Goal: Task Accomplishment & Management: Use online tool/utility

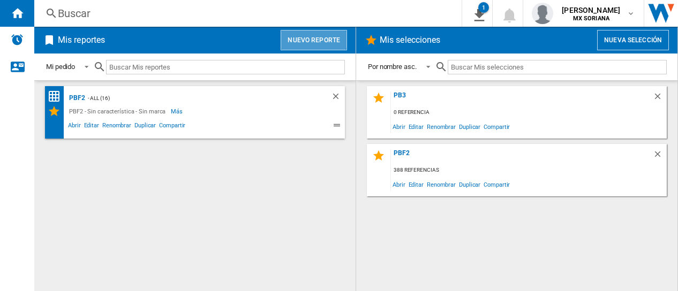
click at [297, 35] on button "Nuevo reporte" at bounding box center [314, 40] width 66 height 20
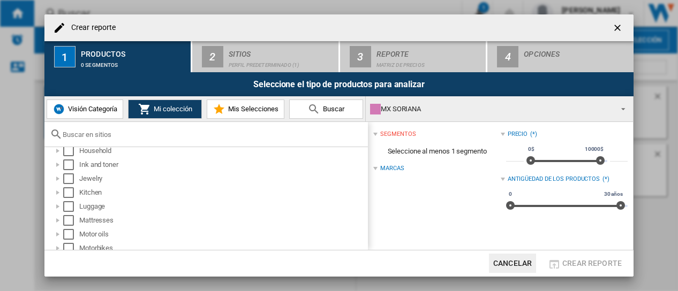
scroll to position [341, 0]
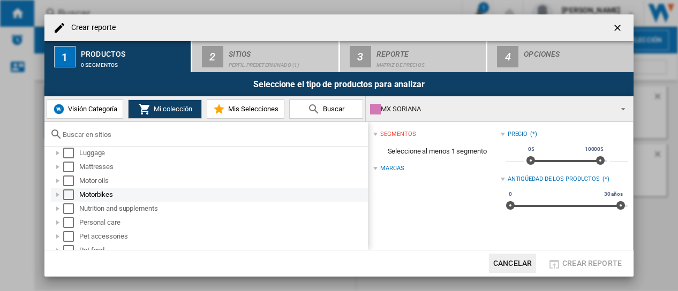
click at [66, 194] on div "Select" at bounding box center [68, 195] width 11 height 11
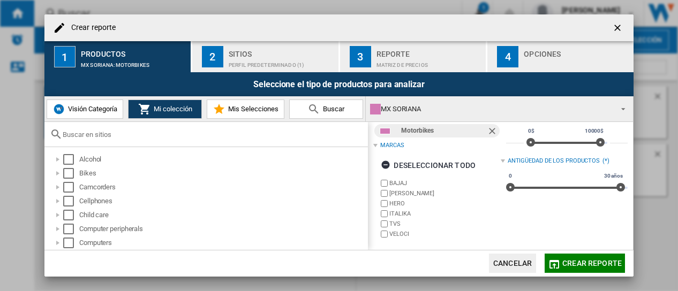
scroll to position [0, 0]
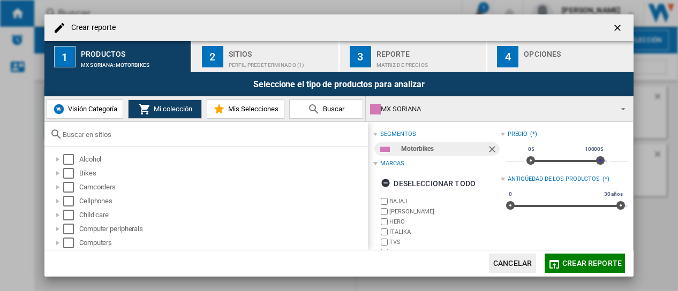
drag, startPoint x: 596, startPoint y: 161, endPoint x: 606, endPoint y: 161, distance: 10.2
click at [606, 161] on div "* 0$ 10000$ 0$ 10000$ 0$ - 10000$ *****" at bounding box center [567, 156] width 122 height 30
drag, startPoint x: 529, startPoint y: 162, endPoint x: 507, endPoint y: 161, distance: 22.0
click at [507, 161] on div "* 0$ 10000$ 0$ 10000$ 0$ - 10000$ *****" at bounding box center [567, 156] width 122 height 30
type input "*****"
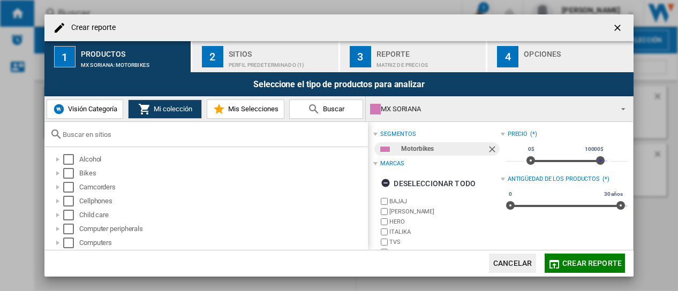
drag, startPoint x: 597, startPoint y: 161, endPoint x: 618, endPoint y: 160, distance: 21.5
click at [618, 160] on div "* 0$ 10000$ 0$ 10000$ 0$ - 2800$ *****" at bounding box center [567, 156] width 122 height 30
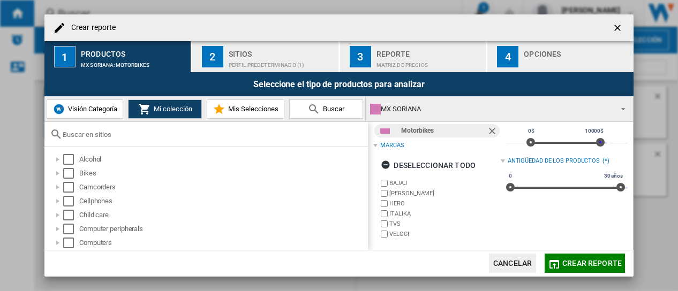
click at [272, 55] on div "Sitios" at bounding box center [282, 51] width 106 height 11
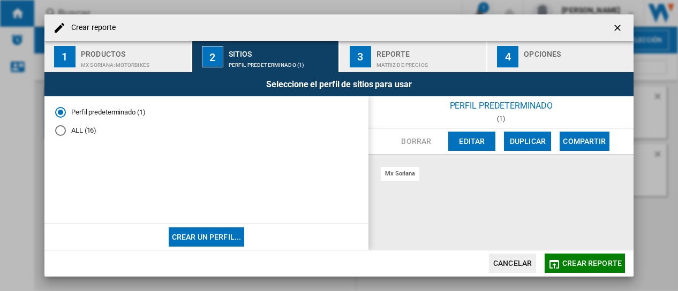
click at [62, 131] on div "ALL (16)" at bounding box center [60, 130] width 11 height 11
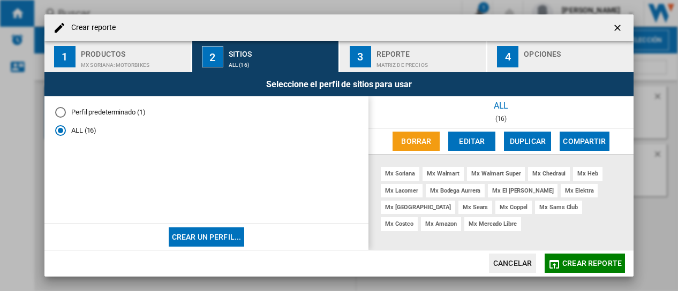
click at [402, 62] on div "Matriz de precios" at bounding box center [430, 62] width 106 height 11
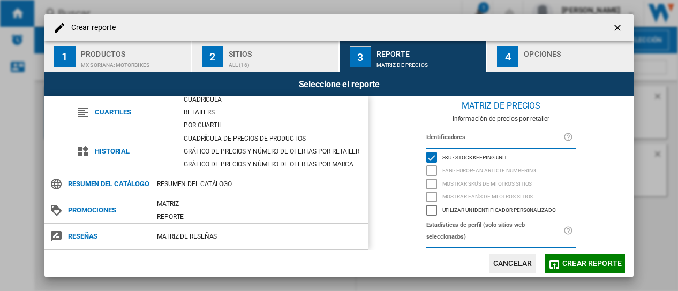
scroll to position [0, 0]
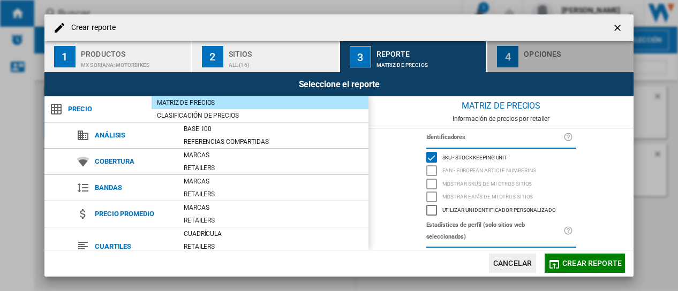
click at [520, 62] on button "4 Opciones" at bounding box center [560, 56] width 146 height 31
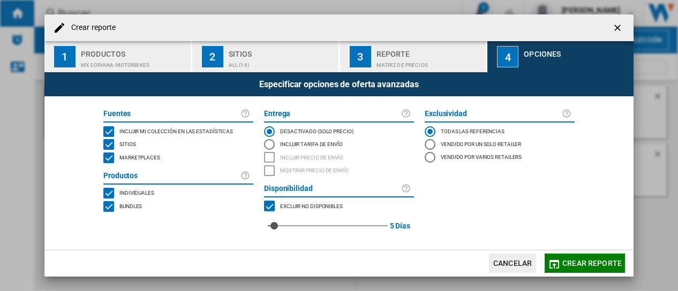
click at [595, 259] on span "Crear reporte" at bounding box center [591, 263] width 59 height 9
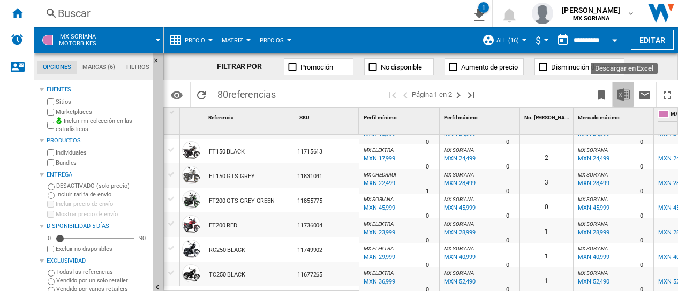
click at [624, 98] on img "Descargar en Excel" at bounding box center [623, 94] width 13 height 13
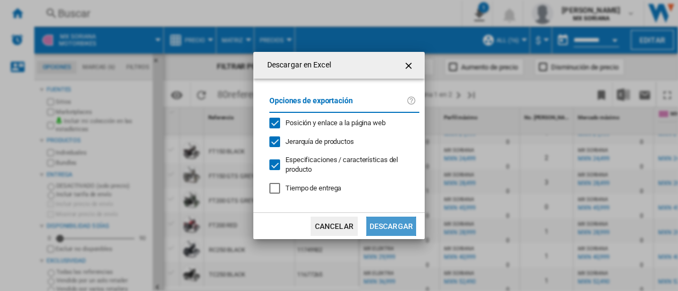
click at [403, 224] on button "Descargar" at bounding box center [391, 226] width 50 height 19
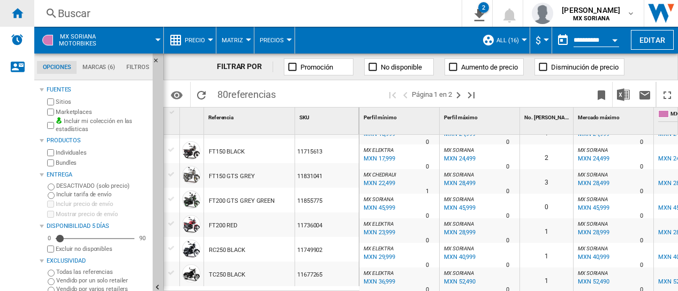
click at [13, 12] on ng-md-icon "Inicio" at bounding box center [17, 12] width 13 height 13
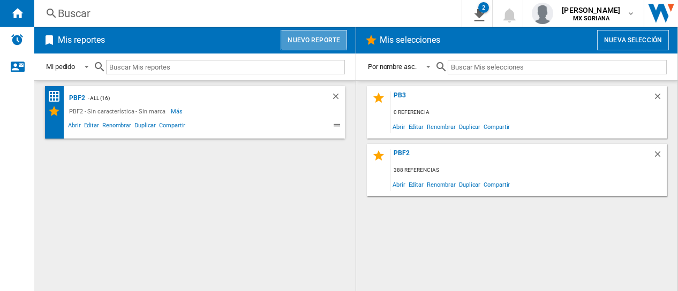
click at [303, 39] on button "Nuevo reporte" at bounding box center [314, 40] width 66 height 20
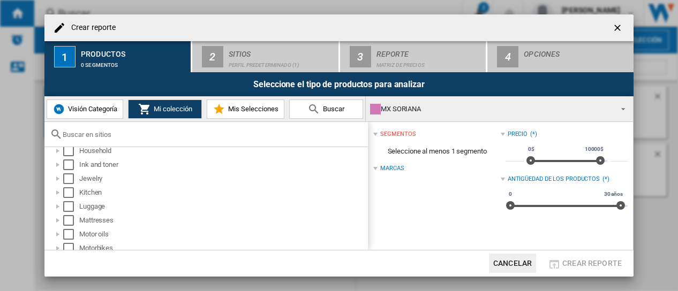
scroll to position [341, 0]
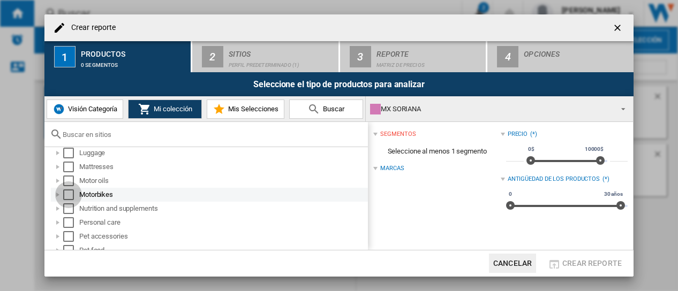
click at [69, 192] on div "Select" at bounding box center [68, 195] width 11 height 11
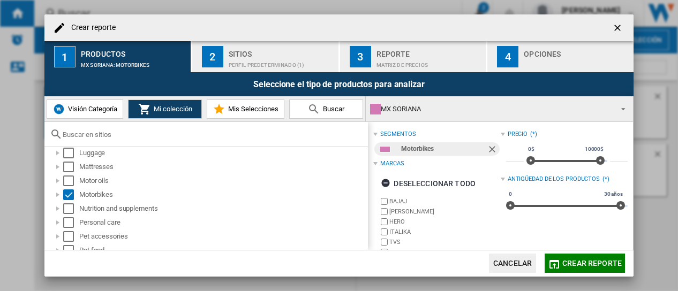
click at [626, 109] on span "Crear reporte ..." at bounding box center [620, 108] width 13 height 15
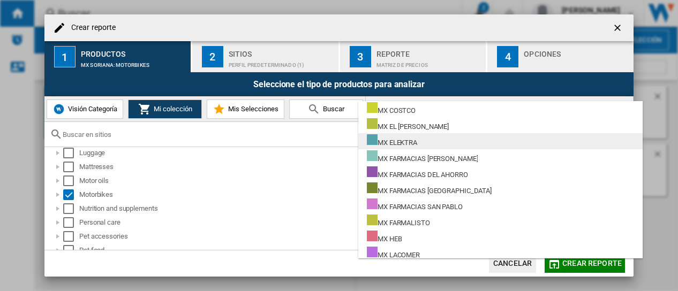
scroll to position [107, 0]
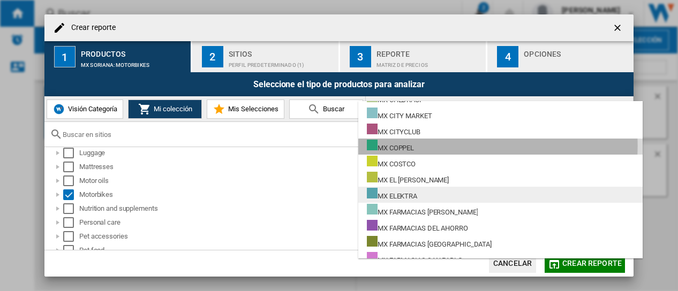
click at [438, 145] on md-option "MX COPPEL" at bounding box center [500, 147] width 284 height 16
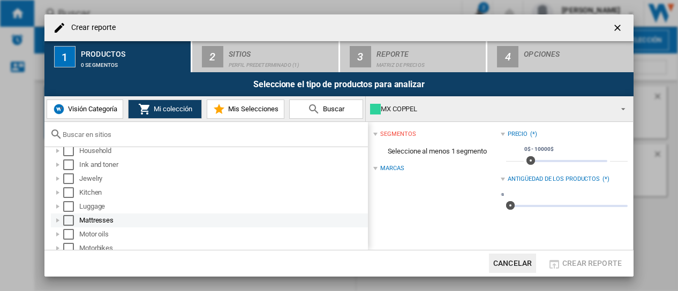
scroll to position [285, 0]
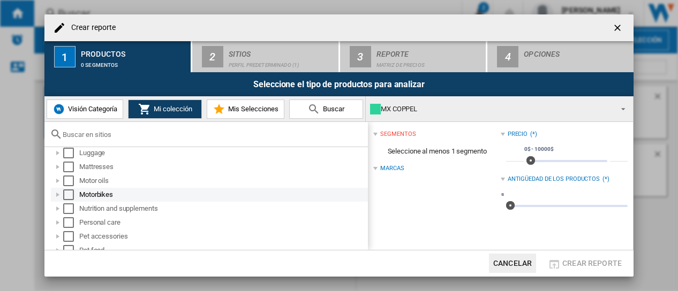
click at [67, 194] on div "Select" at bounding box center [68, 195] width 11 height 11
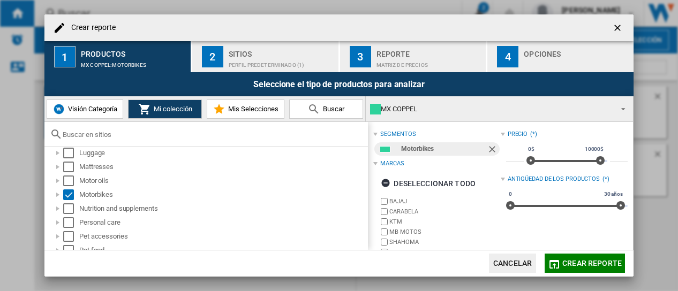
scroll to position [59, 0]
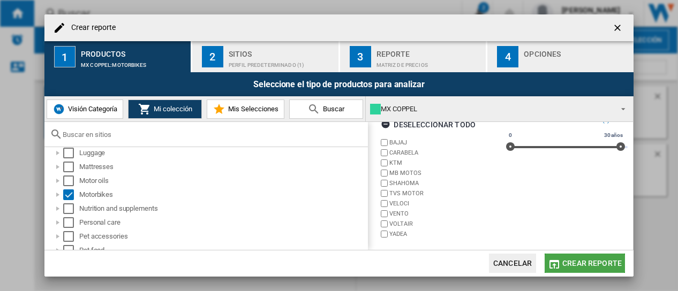
click at [601, 265] on span "Crear reporte" at bounding box center [591, 263] width 59 height 9
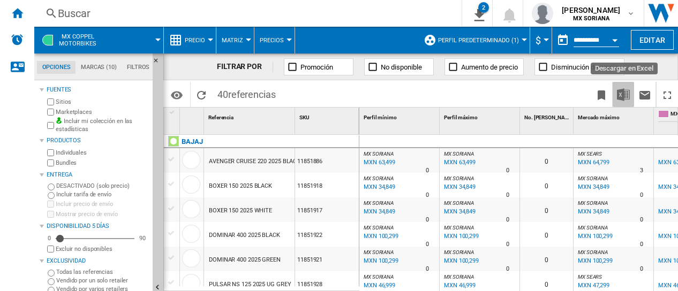
click at [627, 95] on img "Descargar en Excel" at bounding box center [623, 94] width 13 height 13
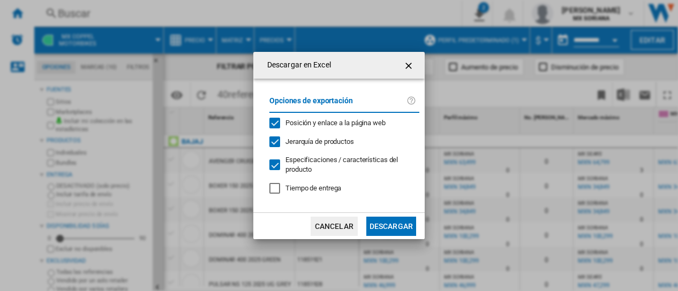
click at [398, 224] on button "Descargar" at bounding box center [391, 226] width 50 height 19
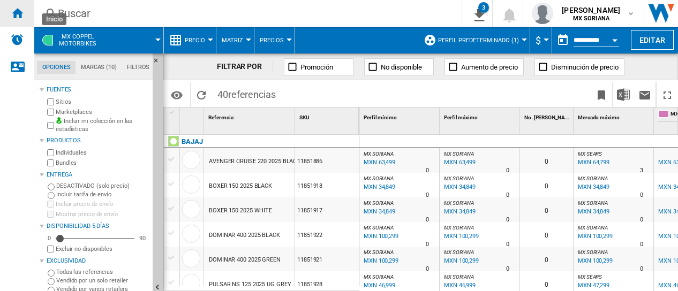
click at [19, 9] on ng-md-icon "Inicio" at bounding box center [17, 12] width 13 height 13
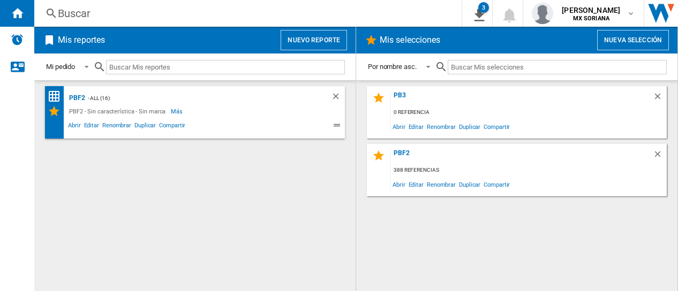
click at [322, 36] on button "Nuevo reporte" at bounding box center [314, 40] width 66 height 20
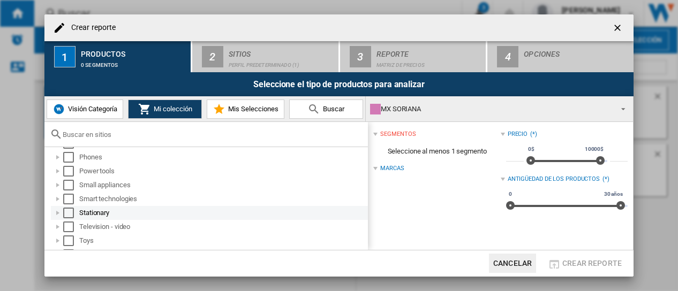
scroll to position [341, 0]
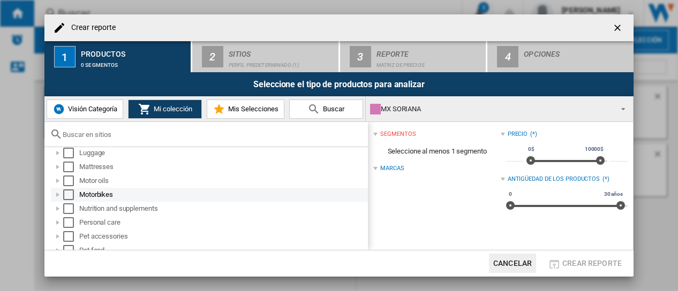
click at [65, 196] on div "Select" at bounding box center [68, 195] width 11 height 11
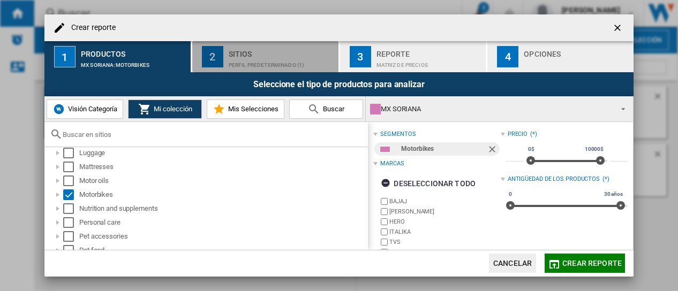
click at [278, 54] on div "Sitios" at bounding box center [282, 51] width 106 height 11
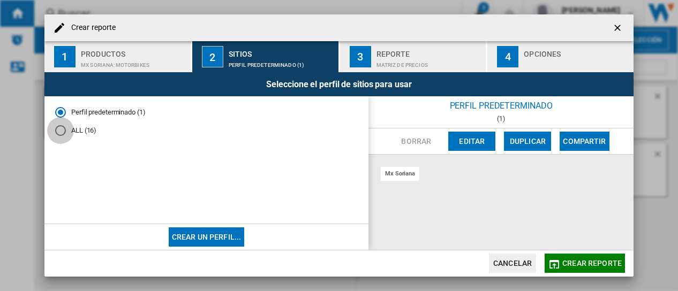
click at [61, 130] on div "ALL (16)" at bounding box center [60, 130] width 11 height 11
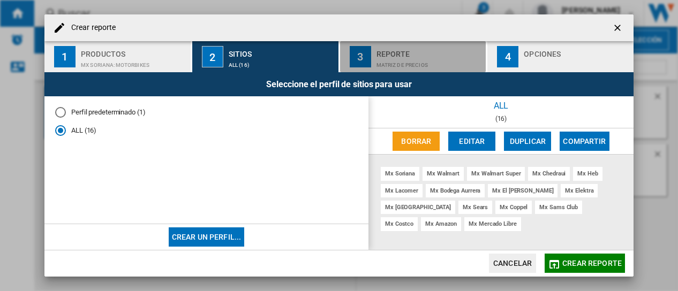
click at [381, 58] on div "Matriz de precios" at bounding box center [430, 62] width 106 height 11
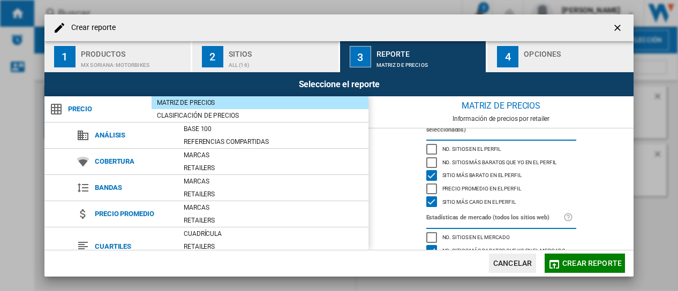
scroll to position [154, 0]
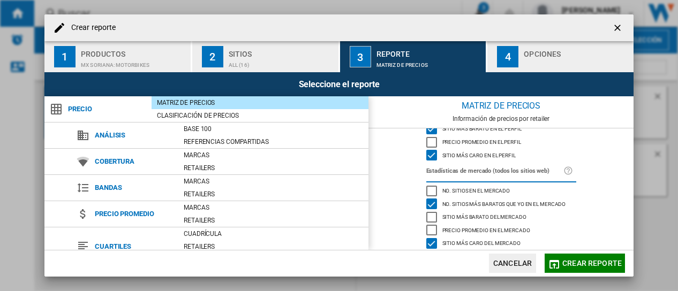
click at [429, 212] on div "Sitio más barato del mercado" at bounding box center [431, 217] width 11 height 11
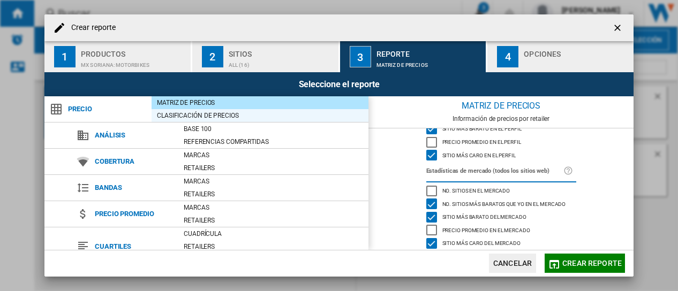
click at [206, 117] on div "Clasificación de precios" at bounding box center [260, 115] width 217 height 11
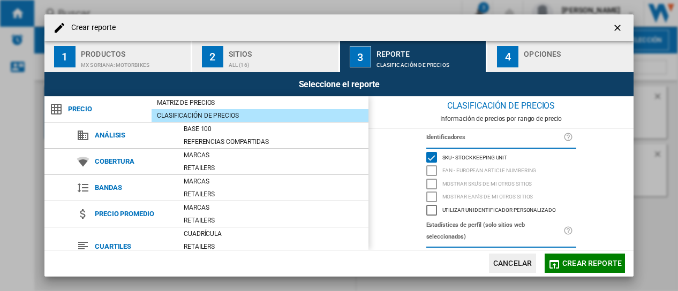
scroll to position [45, 0]
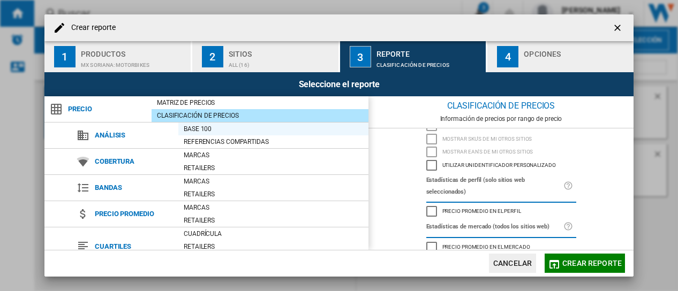
click at [196, 129] on div "Base 100" at bounding box center [273, 129] width 190 height 11
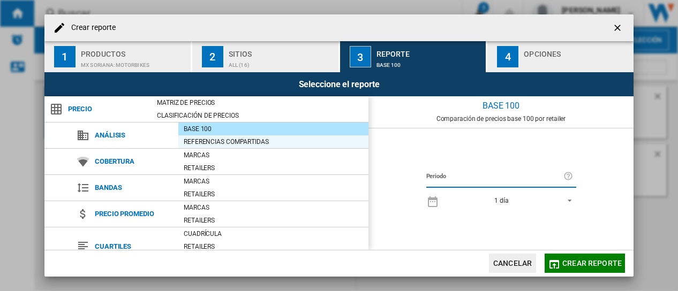
click at [202, 140] on div "Referencias compartidas" at bounding box center [273, 142] width 190 height 11
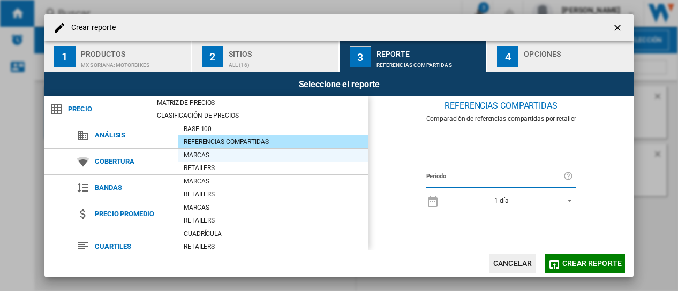
click at [206, 153] on div "Marcas" at bounding box center [273, 155] width 190 height 11
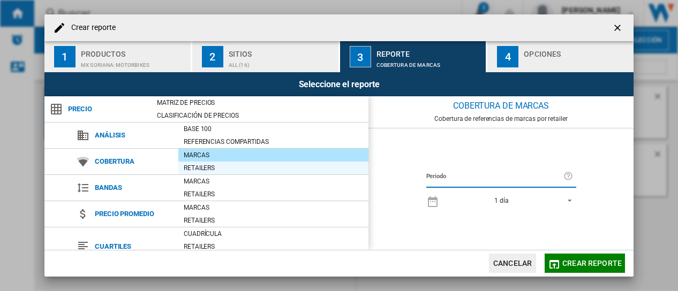
click at [210, 166] on div "Retailers" at bounding box center [273, 168] width 190 height 11
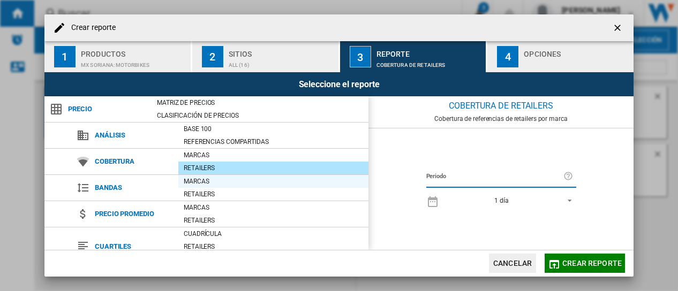
click at [213, 179] on div "Marcas" at bounding box center [273, 181] width 190 height 11
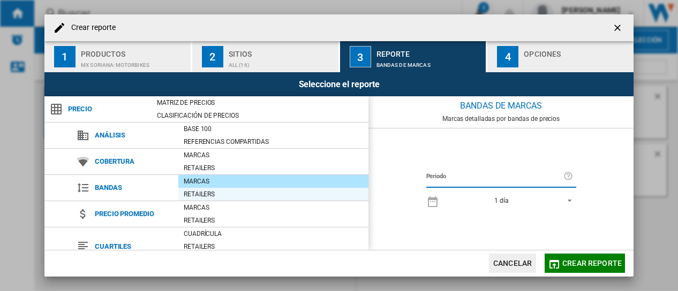
click at [212, 190] on div "Retailers" at bounding box center [273, 194] width 190 height 11
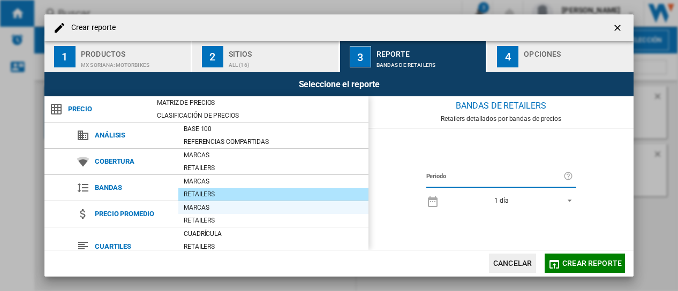
click at [216, 206] on div "Marcas" at bounding box center [273, 207] width 190 height 11
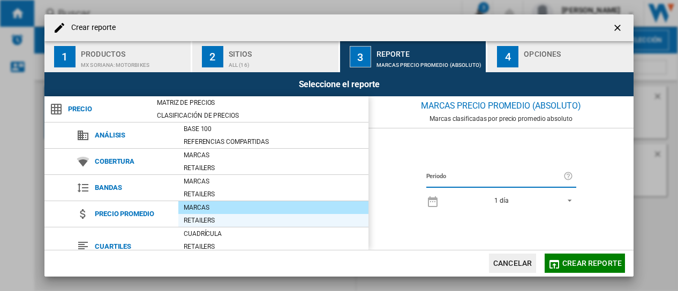
click at [216, 217] on div "Retailers" at bounding box center [273, 220] width 190 height 11
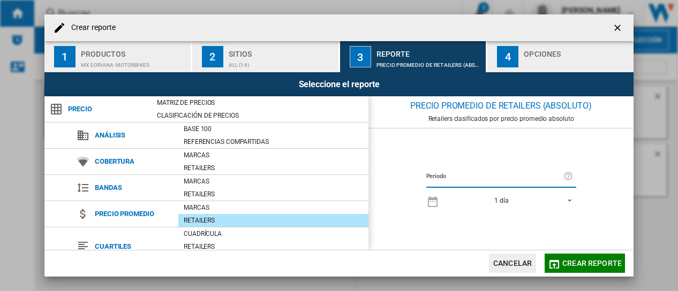
scroll to position [148, 0]
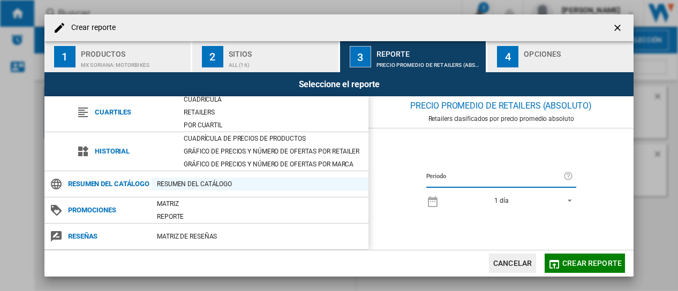
click at [214, 179] on div "Resumen del catálogo" at bounding box center [260, 184] width 217 height 11
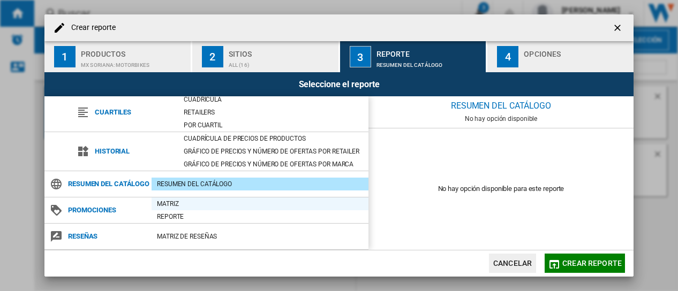
click at [198, 202] on div "Matriz" at bounding box center [260, 204] width 217 height 11
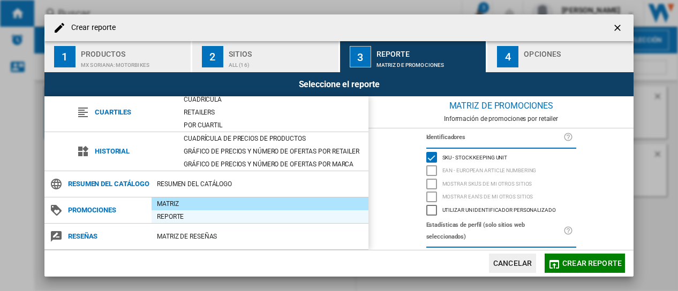
click at [206, 217] on div "Reporte" at bounding box center [260, 217] width 217 height 11
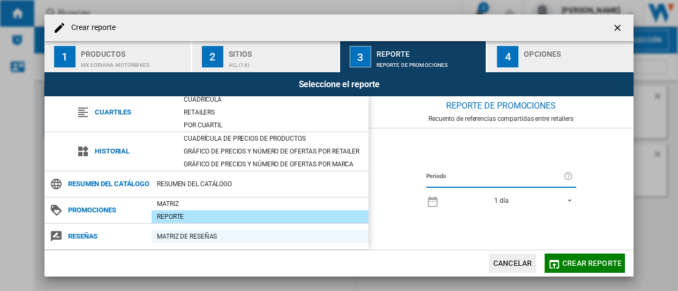
click at [219, 233] on div "Matriz de RESEÑAS" at bounding box center [260, 236] width 217 height 11
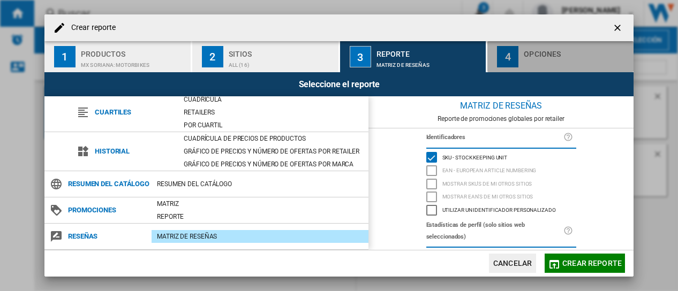
click at [547, 54] on div "Opciones" at bounding box center [577, 51] width 106 height 11
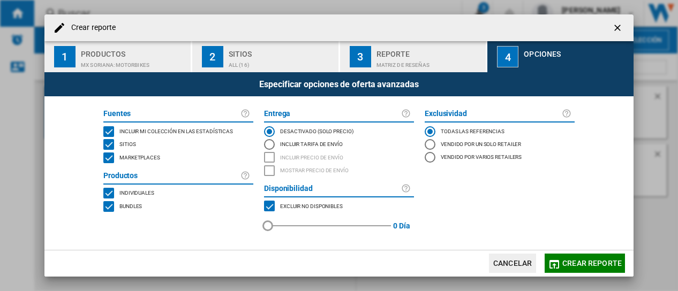
drag, startPoint x: 274, startPoint y: 227, endPoint x: 261, endPoint y: 229, distance: 13.1
click at [261, 229] on div "Entrega DESACTIVADO (solo precio) Incluir tarifa de envío Incluir precio de env…" at bounding box center [339, 173] width 161 height 136
click at [586, 265] on span "Crear reporte" at bounding box center [591, 263] width 59 height 9
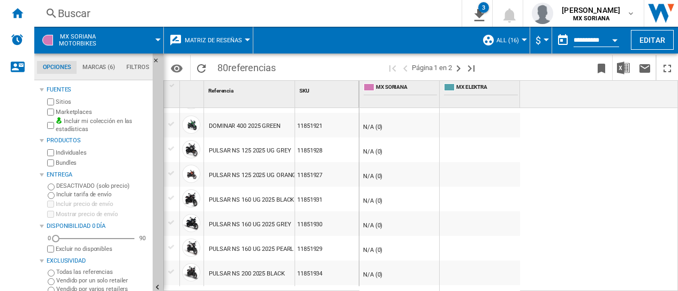
scroll to position [268, 0]
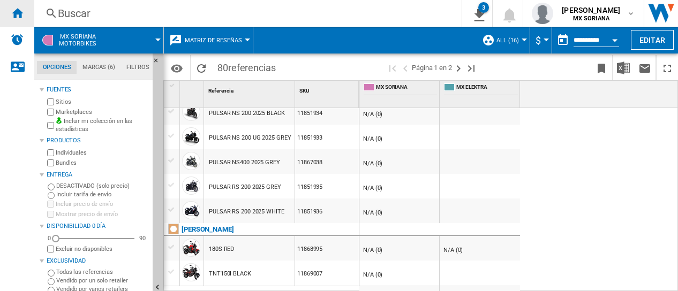
click at [13, 13] on ng-md-icon "Inicio" at bounding box center [17, 12] width 13 height 13
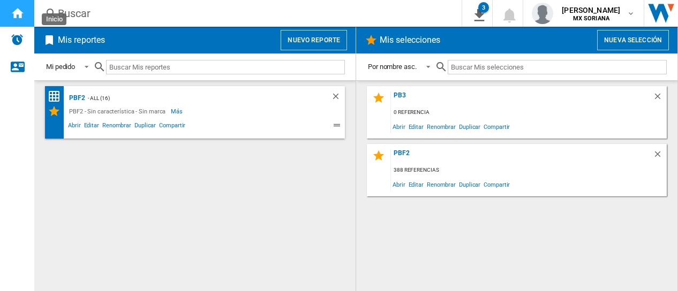
click at [13, 13] on ng-md-icon "Inicio" at bounding box center [17, 12] width 13 height 13
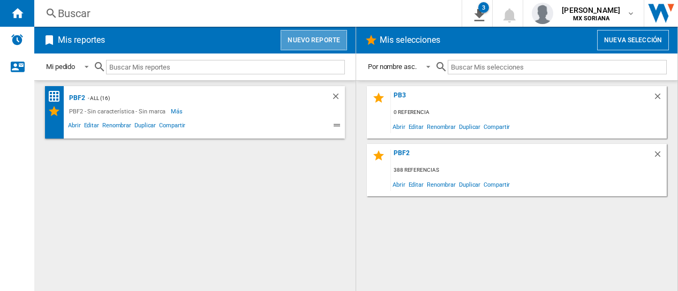
click at [313, 38] on button "Nuevo reporte" at bounding box center [314, 40] width 66 height 20
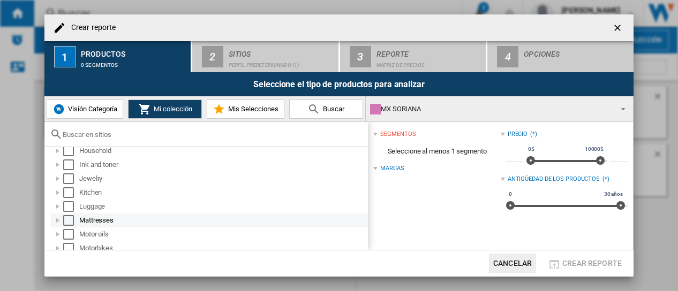
scroll to position [341, 0]
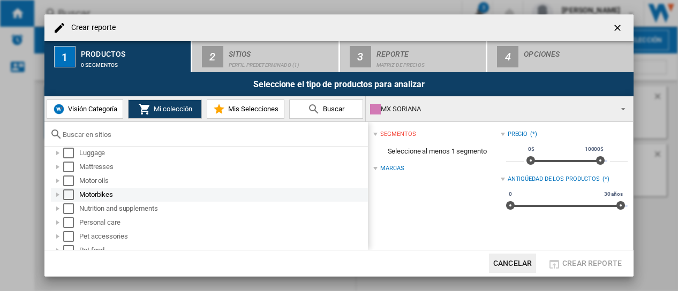
click at [65, 196] on div "Select" at bounding box center [68, 195] width 11 height 11
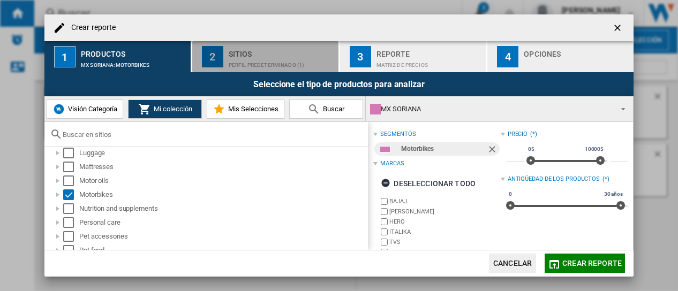
click at [250, 60] on div "Perfil predeterminado (1)" at bounding box center [282, 62] width 106 height 11
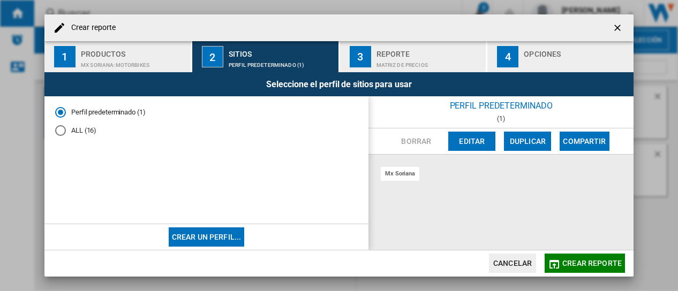
click at [60, 128] on div "ALL (16)" at bounding box center [60, 130] width 11 height 11
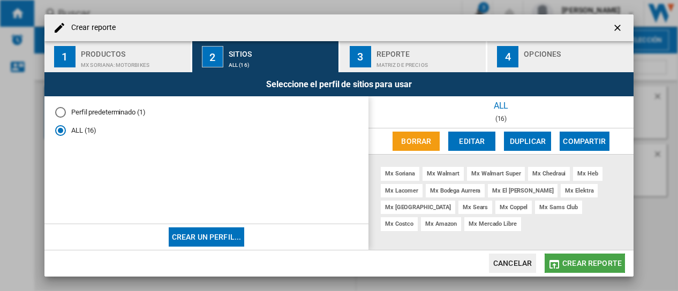
click at [599, 265] on span "Crear reporte" at bounding box center [591, 263] width 59 height 9
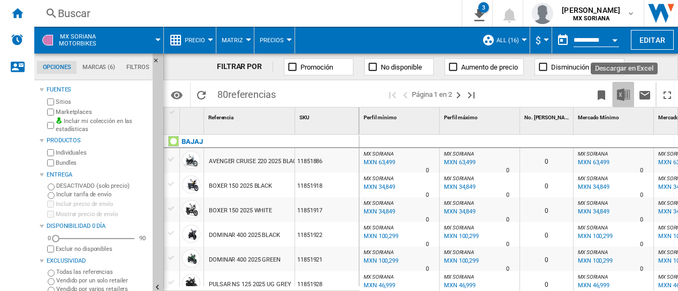
click at [628, 92] on img "Descargar en Excel" at bounding box center [623, 94] width 13 height 13
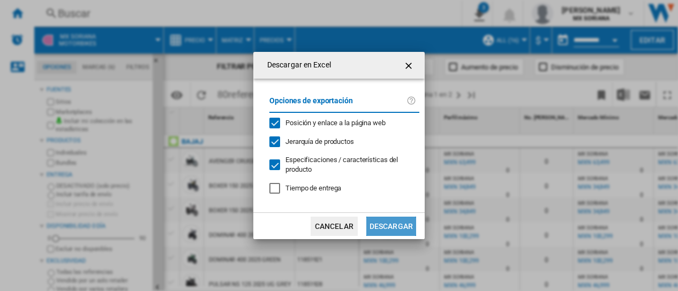
click at [401, 220] on button "Descargar" at bounding box center [391, 226] width 50 height 19
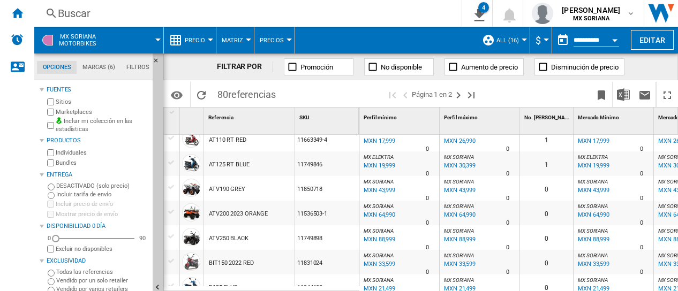
scroll to position [804, 0]
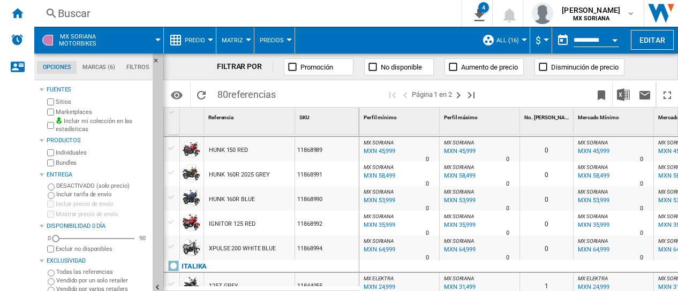
click at [125, 238] on div "Disponibilidad" at bounding box center [95, 238] width 79 height 1
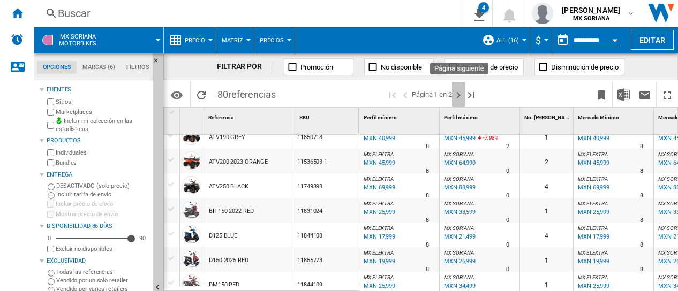
click at [462, 94] on ng-md-icon "Página siguiente" at bounding box center [458, 95] width 13 height 13
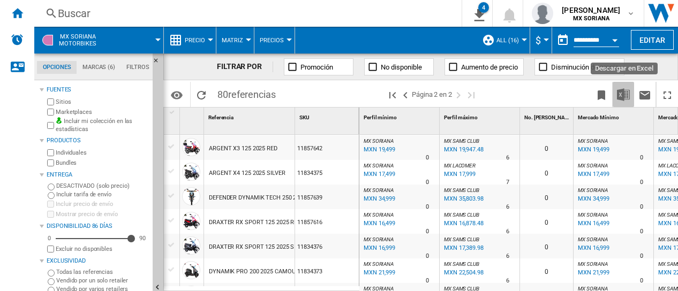
click at [625, 95] on img "Descargar en Excel" at bounding box center [623, 94] width 13 height 13
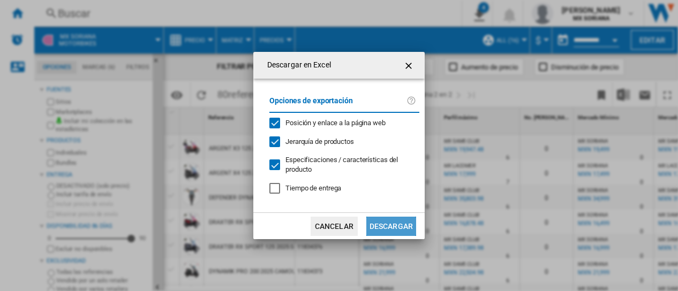
click at [394, 217] on button "Descargar" at bounding box center [391, 226] width 50 height 19
